Goal: Find contact information: Find contact information

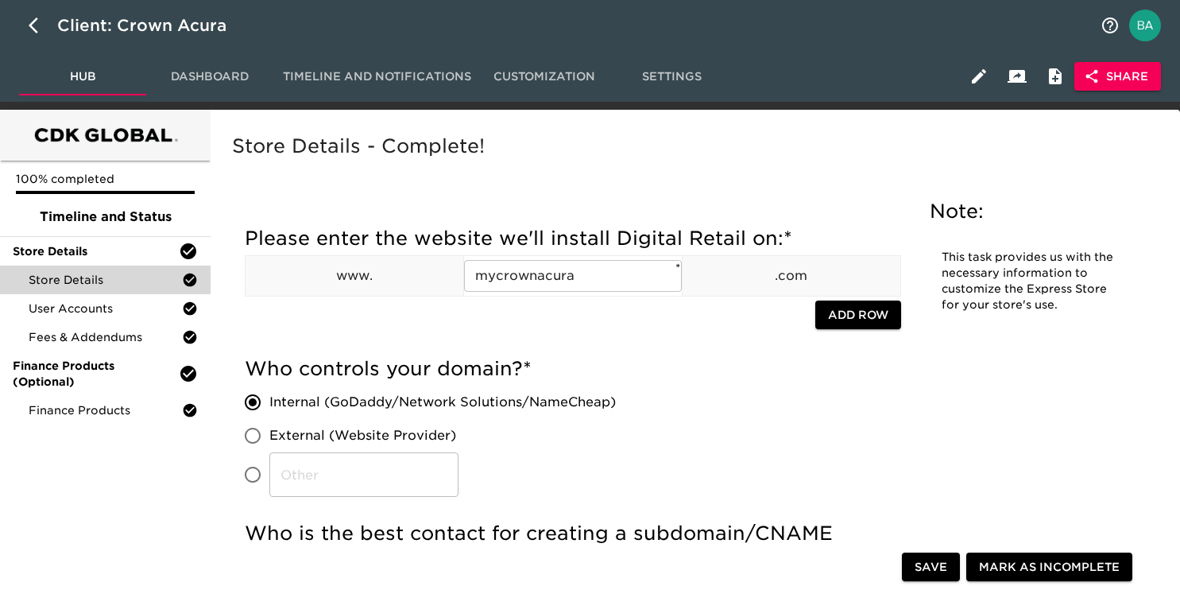
scroll to position [290, 0]
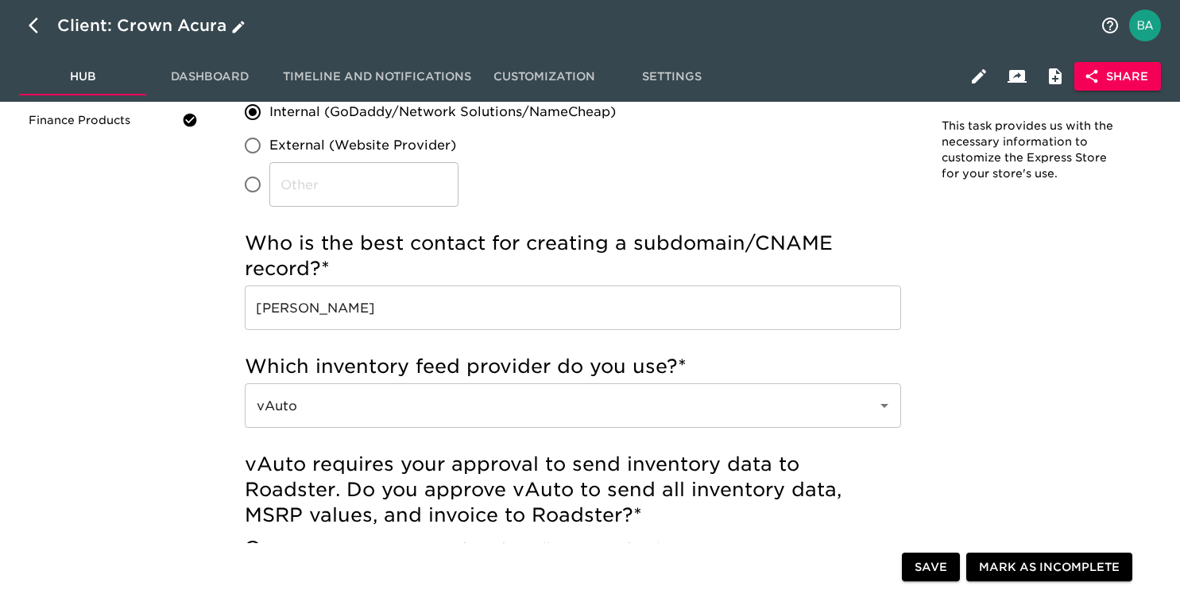
click at [39, 26] on icon "button" at bounding box center [38, 25] width 19 height 19
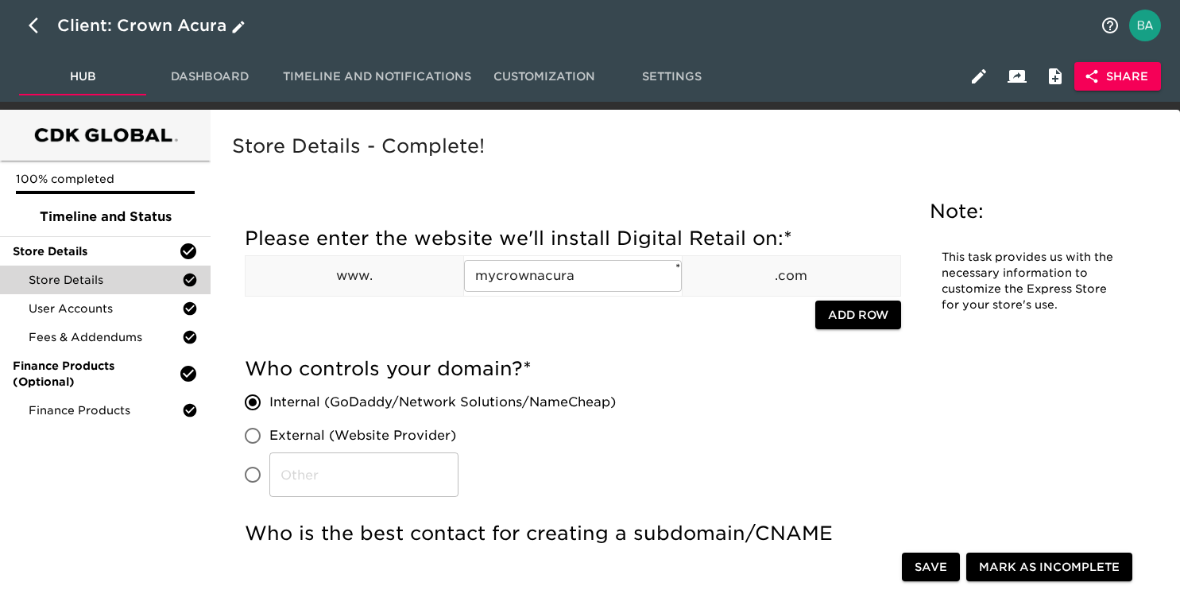
select select "10"
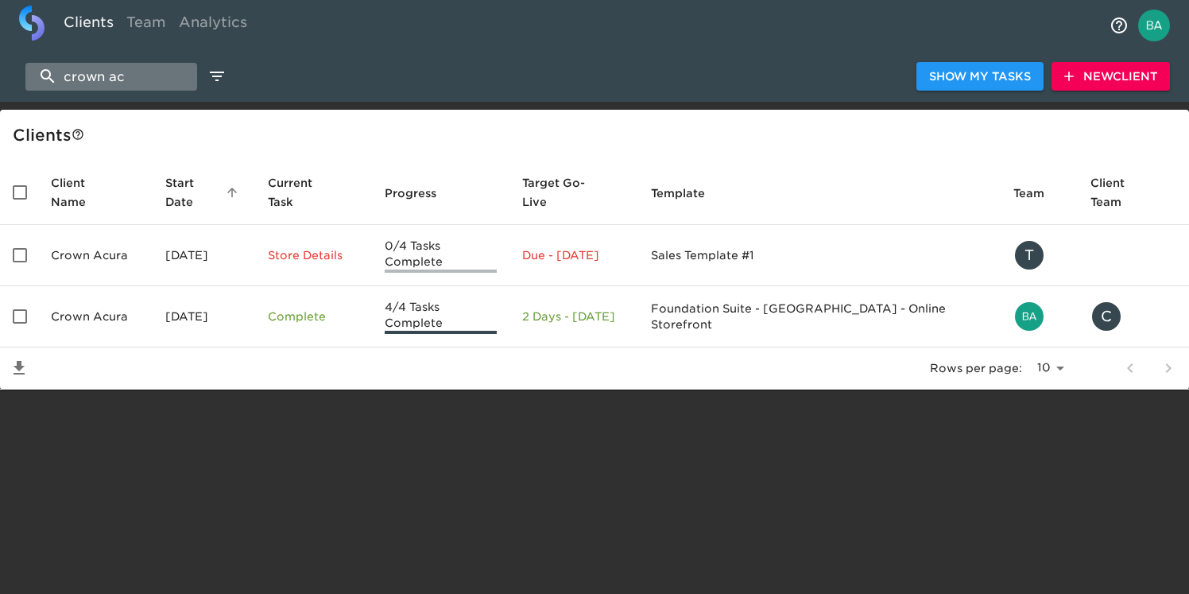
click at [87, 73] on input "crown ac" at bounding box center [111, 77] width 172 height 28
type input "e"
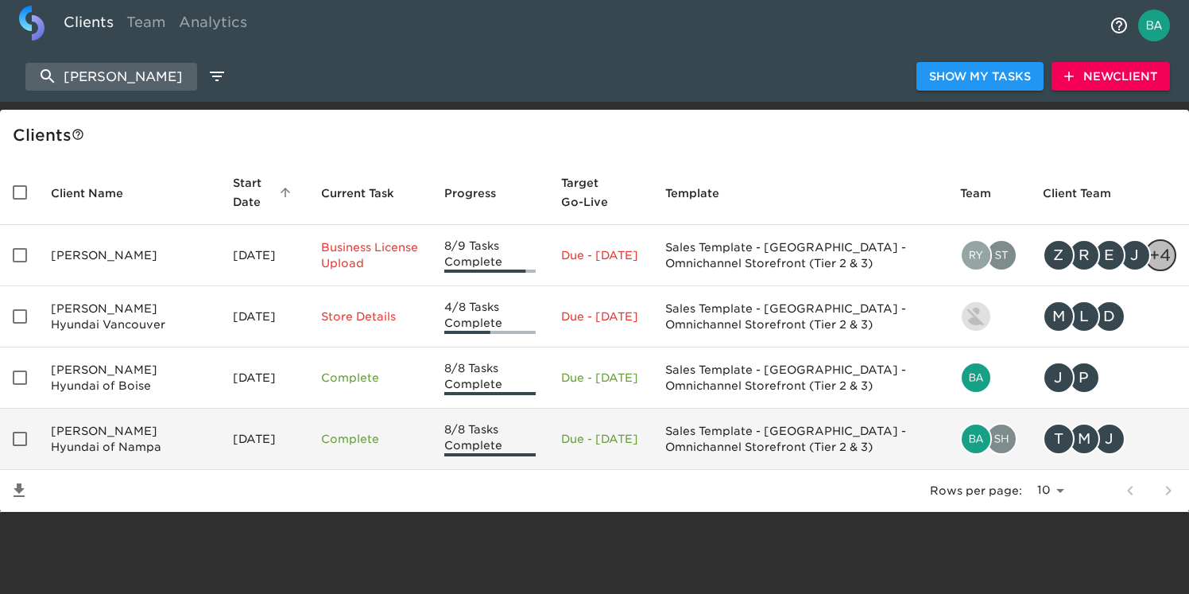
type input "[PERSON_NAME]"
click at [101, 438] on td "[PERSON_NAME] Hyundai of Nampa" at bounding box center [129, 439] width 182 height 61
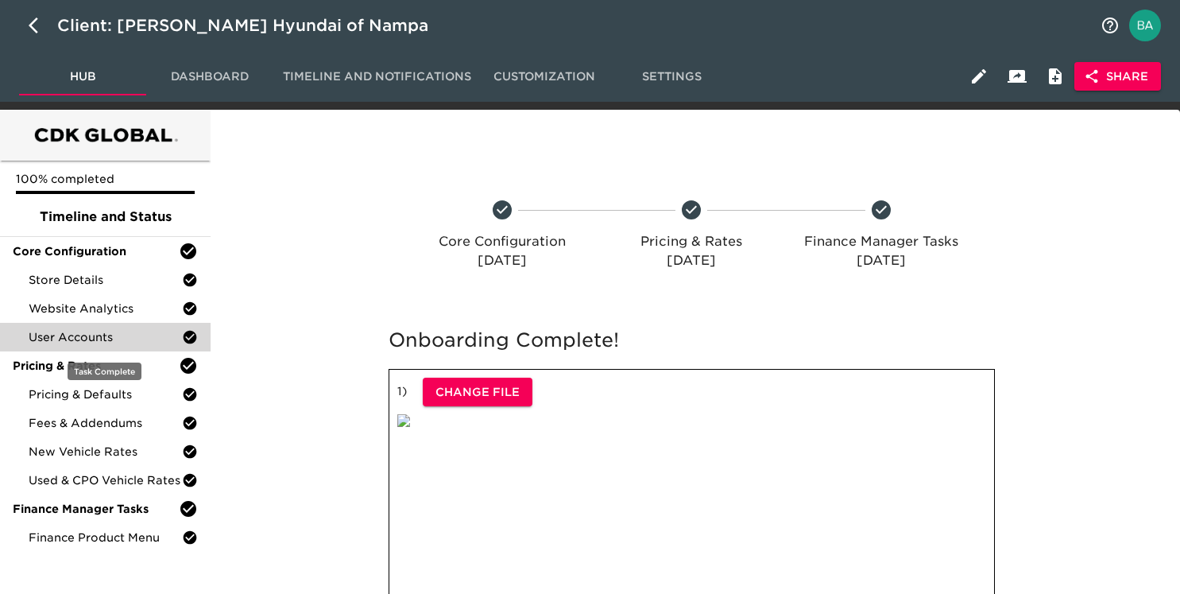
click at [72, 335] on span "User Accounts" at bounding box center [105, 337] width 153 height 16
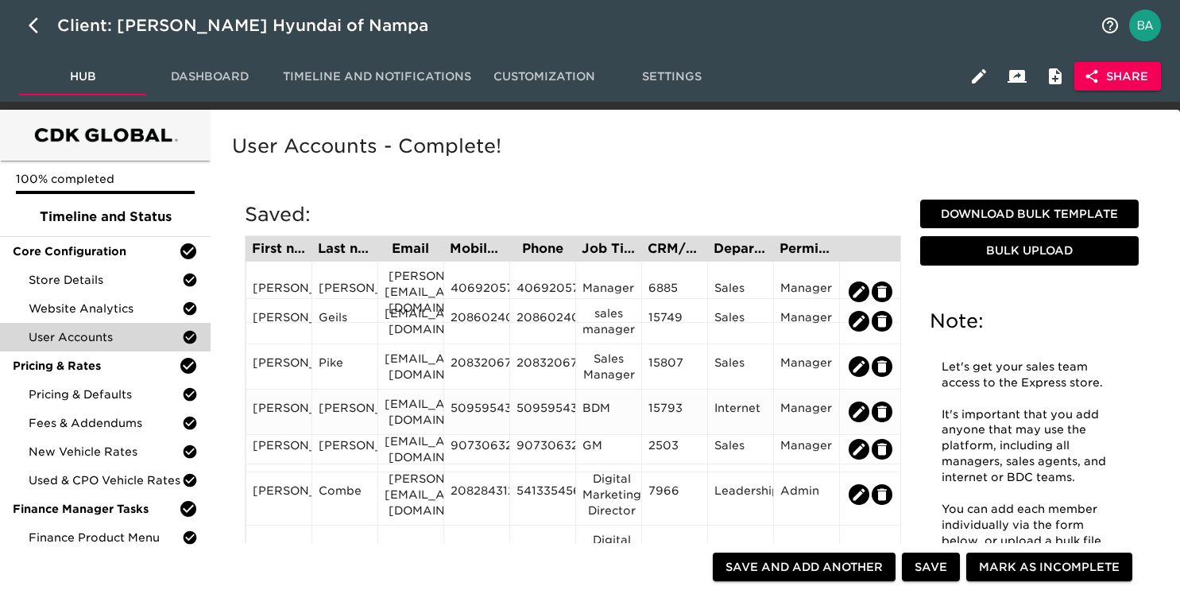
click at [408, 413] on div "[EMAIL_ADDRESS][DOMAIN_NAME]" at bounding box center [411, 412] width 52 height 32
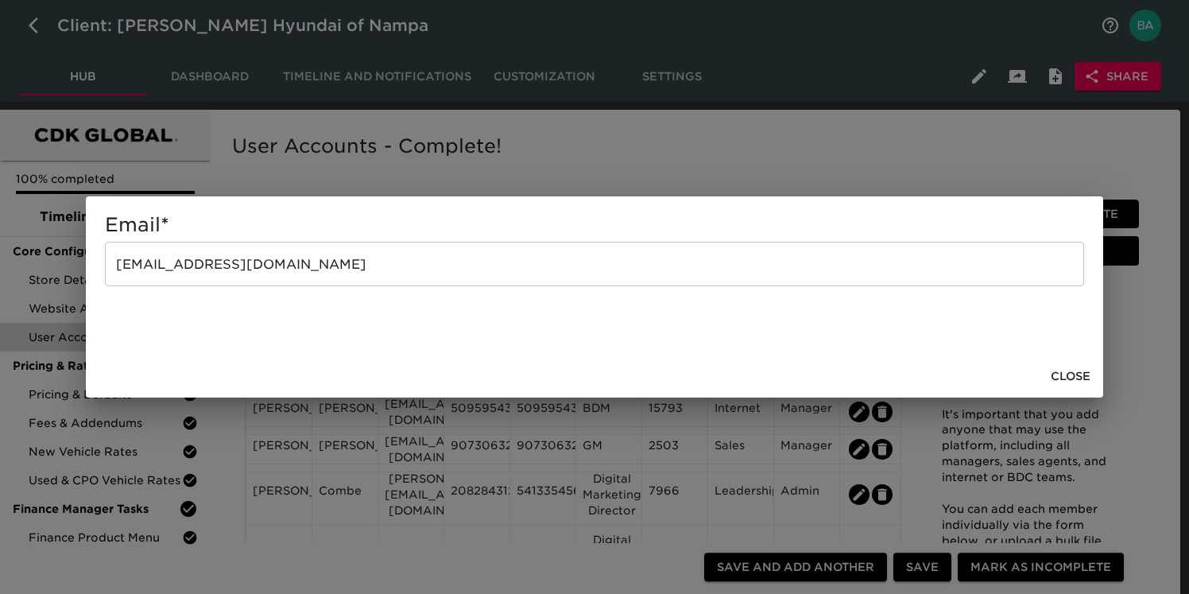
click at [514, 146] on div "Email * [EMAIL_ADDRESS][DOMAIN_NAME] ​ Close" at bounding box center [594, 297] width 1189 height 594
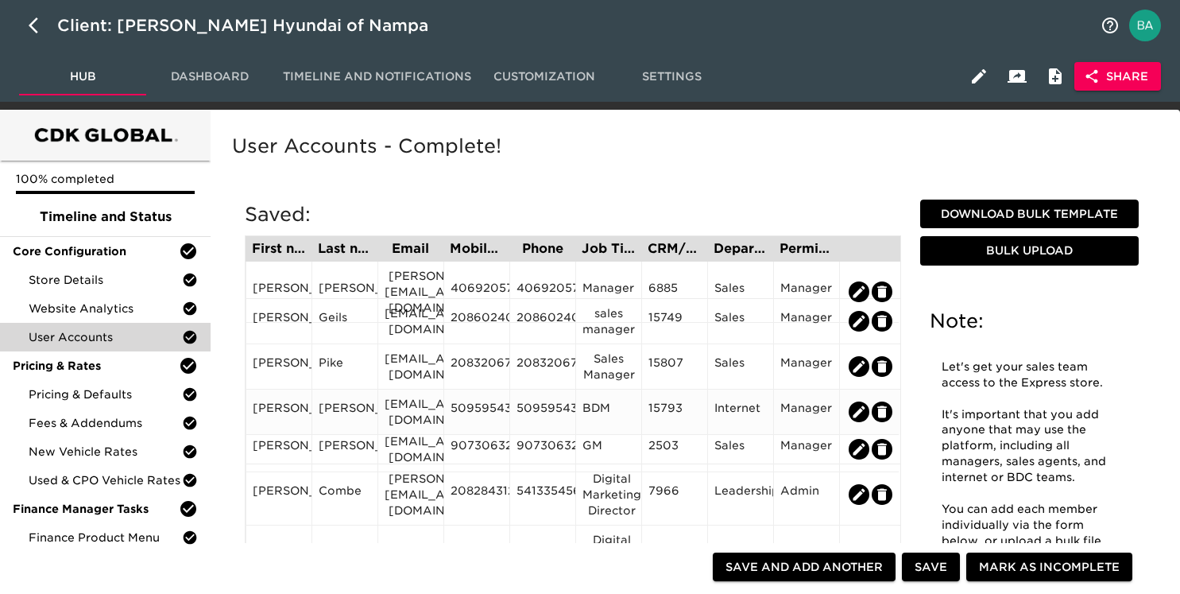
click at [484, 409] on div "5095954301" at bounding box center [477, 412] width 52 height 24
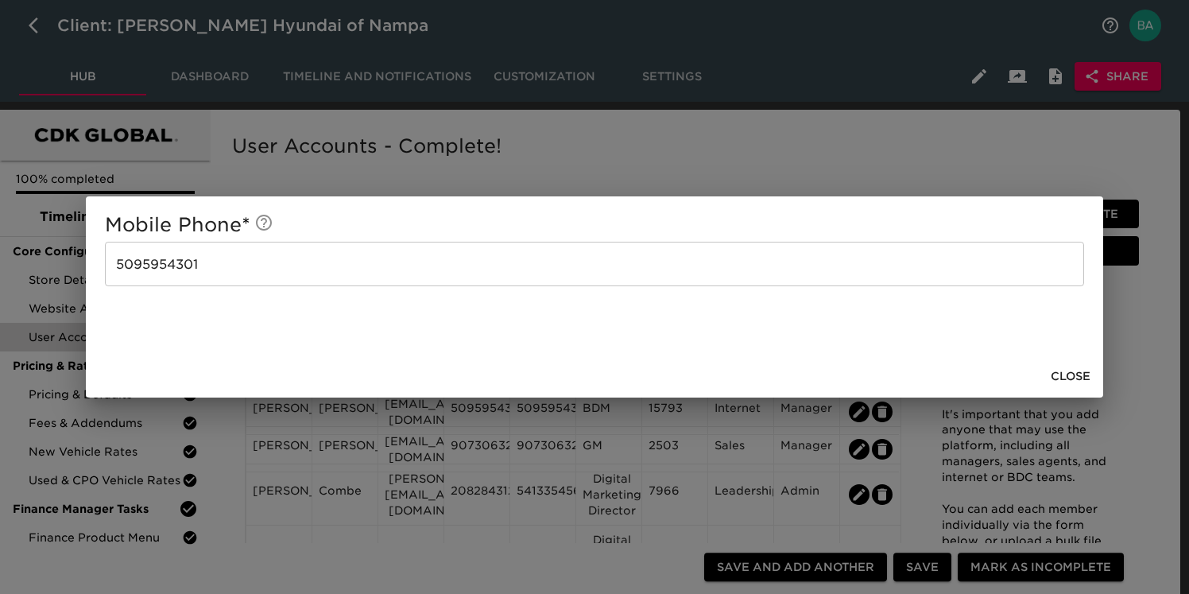
click at [797, 132] on div "Mobile Phone * [PHONE_NUMBER] ​ Close" at bounding box center [594, 297] width 1189 height 594
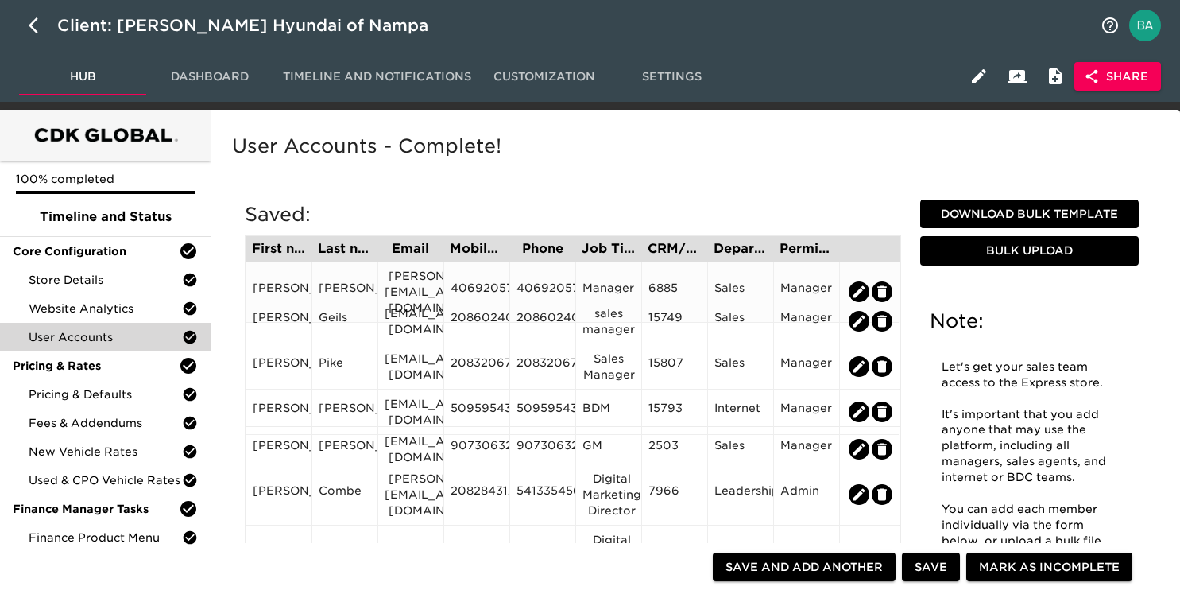
click at [473, 280] on div "4069205768" at bounding box center [477, 292] width 52 height 24
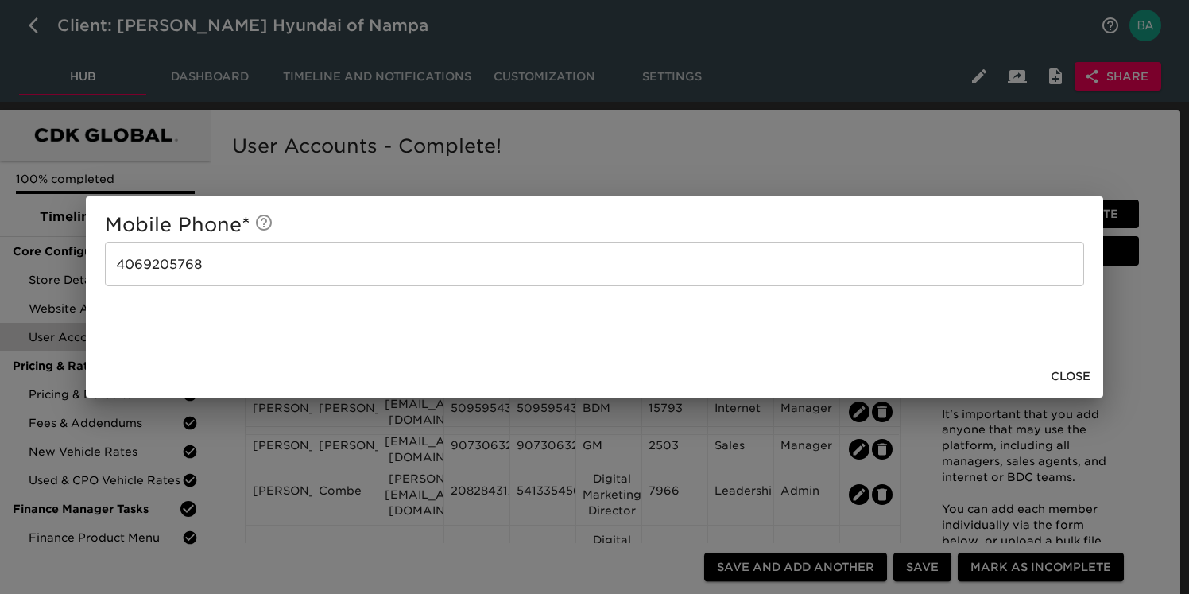
click at [528, 145] on div "Mobile Phone * [PHONE_NUMBER] ​ Close" at bounding box center [594, 297] width 1189 height 594
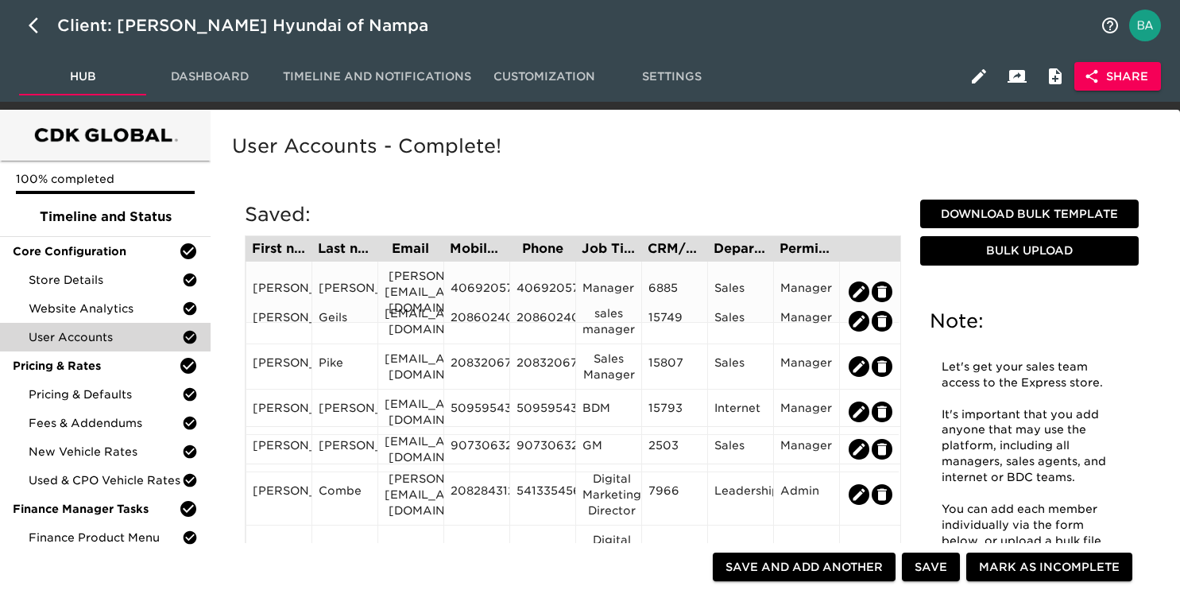
click at [468, 280] on div "4069205768" at bounding box center [477, 292] width 52 height 24
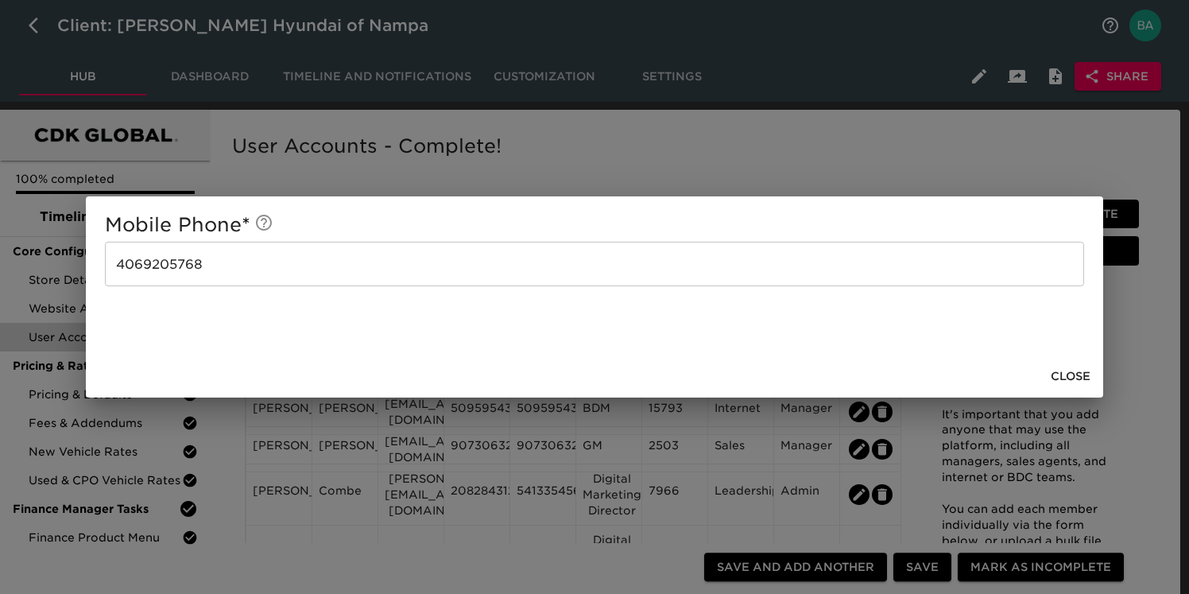
click at [529, 152] on div "Mobile Phone * [PHONE_NUMBER] ​ Close" at bounding box center [594, 297] width 1189 height 594
